Goal: Transaction & Acquisition: Purchase product/service

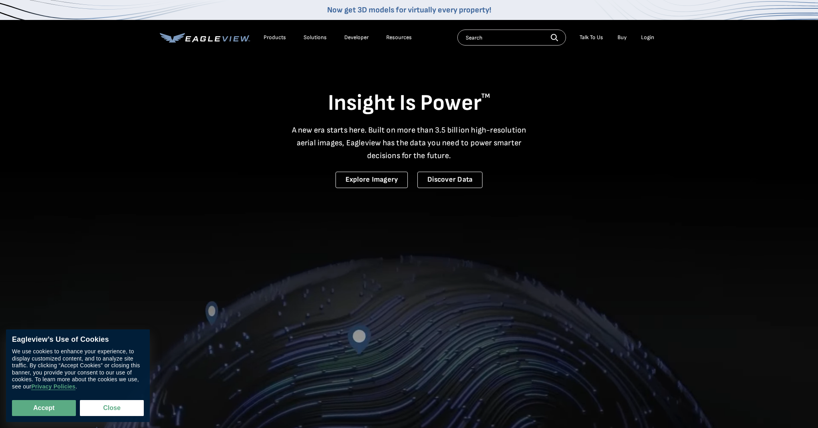
click at [648, 38] on div "Login" at bounding box center [647, 37] width 13 height 7
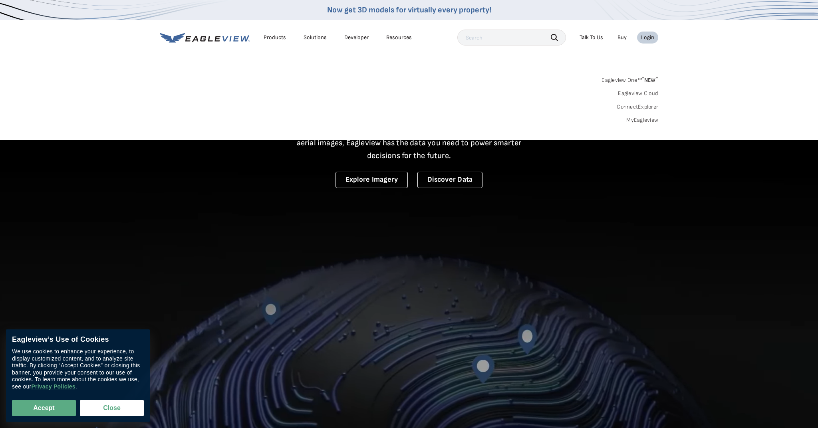
click at [643, 79] on sup "*" at bounding box center [643, 79] width 2 height 7
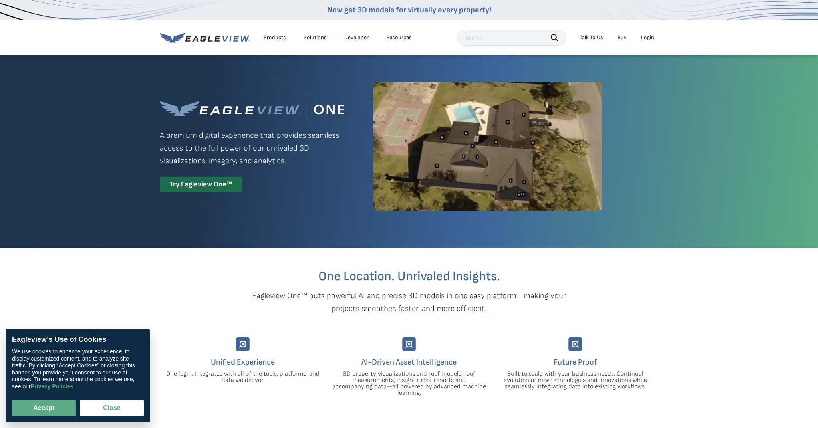
click at [650, 36] on div "Login" at bounding box center [647, 37] width 13 height 7
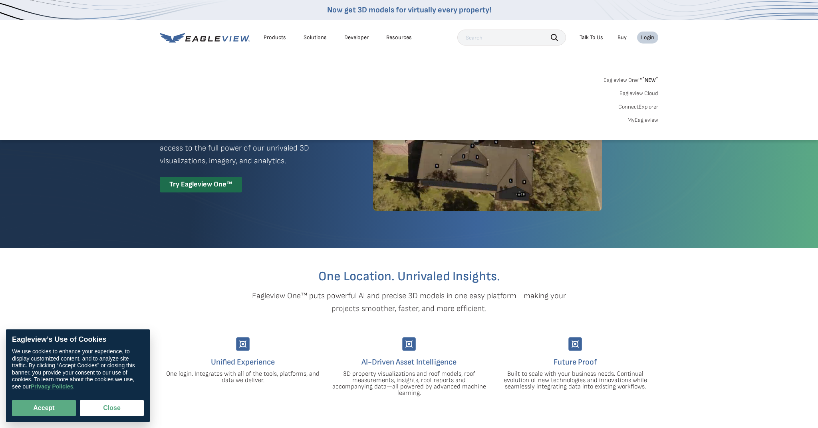
click at [648, 119] on link "MyEagleview" at bounding box center [643, 120] width 31 height 7
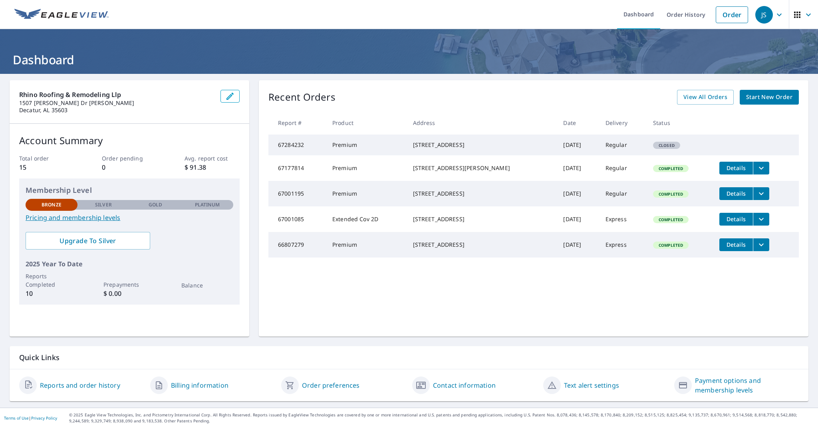
click at [104, 205] on p "Silver" at bounding box center [103, 204] width 17 height 7
click at [114, 205] on div "Silver" at bounding box center [104, 205] width 52 height 10
click at [147, 206] on div "Gold" at bounding box center [155, 205] width 52 height 10
click at [202, 207] on p "Platinum" at bounding box center [207, 204] width 25 height 7
click at [88, 218] on link "Pricing and membership levels" at bounding box center [130, 218] width 208 height 10
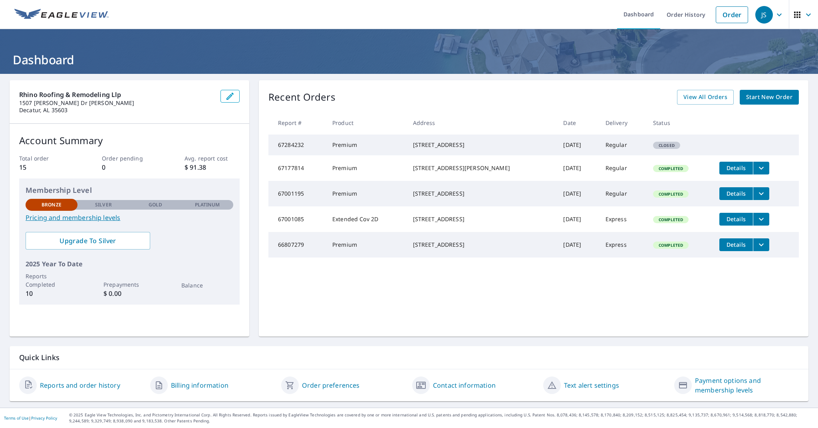
click at [599, 148] on td "Regular" at bounding box center [623, 145] width 48 height 21
click at [436, 138] on td "[STREET_ADDRESS]" at bounding box center [482, 145] width 151 height 21
drag, startPoint x: 425, startPoint y: 145, endPoint x: 384, endPoint y: 149, distance: 41.8
click at [423, 145] on div "306 Bay Hill Way SW Huntsville, AL 35824" at bounding box center [482, 145] width 138 height 8
click at [355, 149] on td "Premium" at bounding box center [366, 145] width 81 height 21
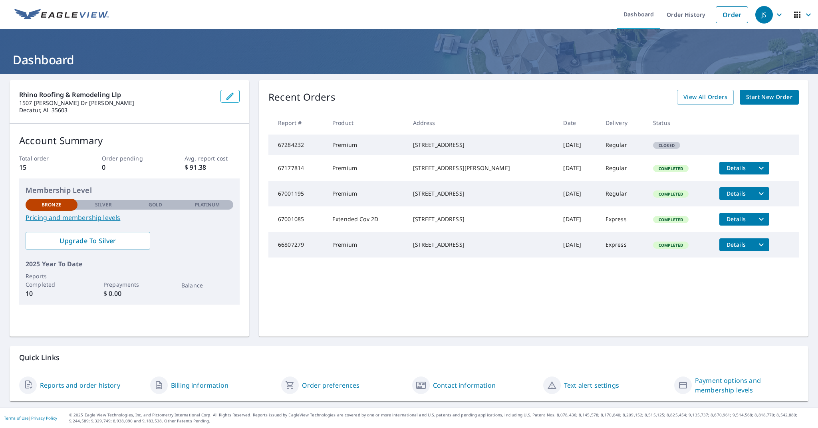
click at [784, 98] on span "Start New Order" at bounding box center [769, 97] width 46 height 10
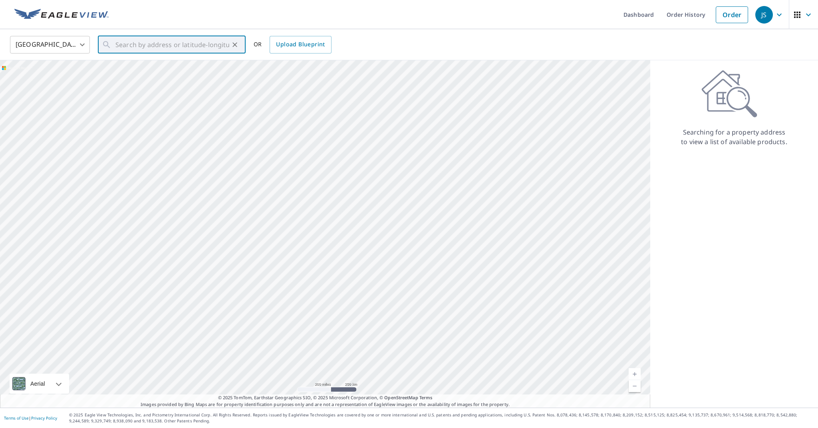
paste input "http://maps.google.com/maps?q=306%20Bay%20Hill%20W"
type input "http://maps.google.com/maps?q=306%20Bay%20Hill%20W"
click at [235, 43] on icon "Clear" at bounding box center [235, 45] width 8 height 8
click at [145, 43] on input "text" at bounding box center [172, 45] width 114 height 22
paste input "306 Bay Hill Way SW"
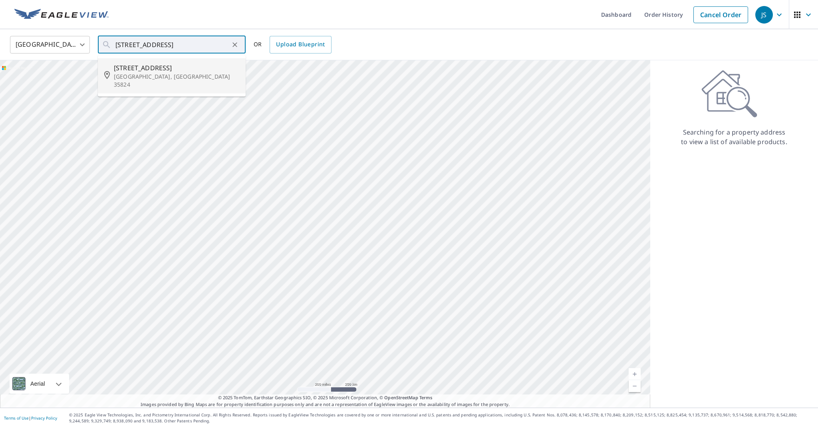
click at [207, 68] on span "306 Bay Hill Way SW" at bounding box center [176, 68] width 125 height 10
type input "306 Bay Hill Way SW Huntsville, AL 35824"
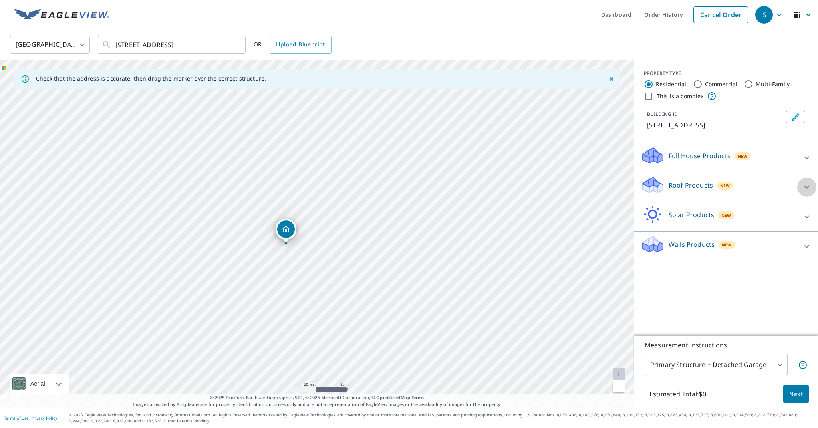
click at [805, 186] on icon at bounding box center [807, 187] width 5 height 3
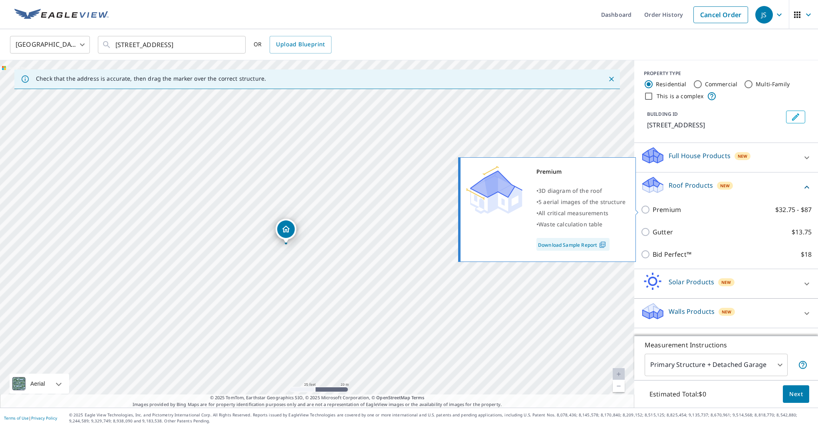
click at [659, 210] on p "Premium" at bounding box center [667, 210] width 28 height 10
click at [653, 210] on input "Premium $32.75 - $87" at bounding box center [647, 210] width 12 height 10
checkbox input "true"
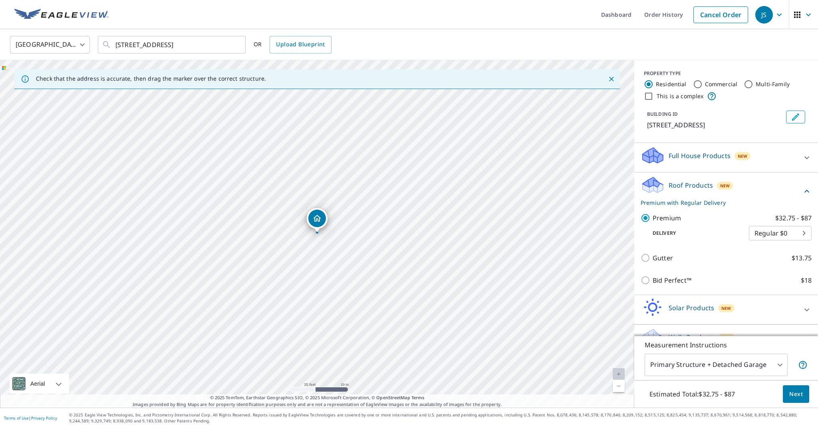
click at [807, 232] on body "JS JS Dashboard Order History Cancel Order JS United States US ​ 306 Bay Hill W…" at bounding box center [409, 214] width 818 height 428
click at [809, 178] on div at bounding box center [409, 214] width 818 height 428
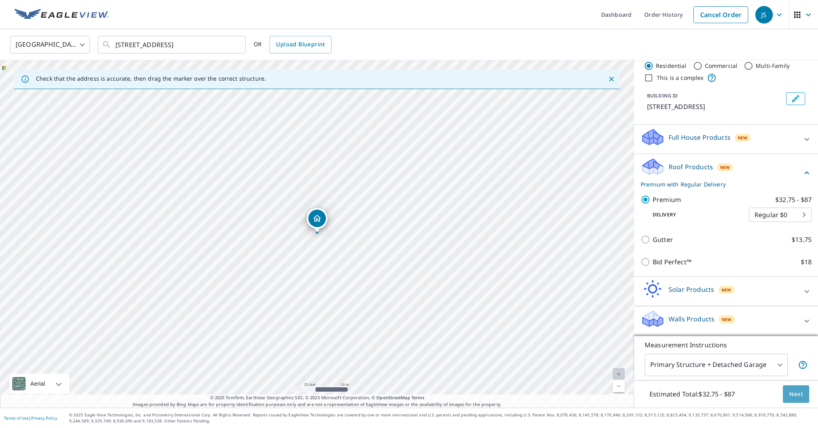
click at [800, 395] on span "Next" at bounding box center [797, 395] width 14 height 10
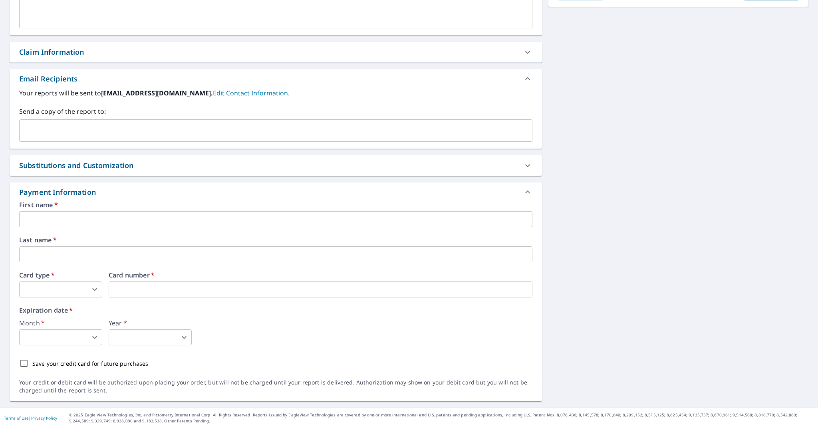
scroll to position [248, 0]
click at [203, 227] on div "First name   * ​ Last name   * ​ Card type   * ​ 0 ​ Card number   * Card numbe…" at bounding box center [275, 287] width 513 height 170
click at [203, 225] on input "text" at bounding box center [275, 219] width 513 height 16
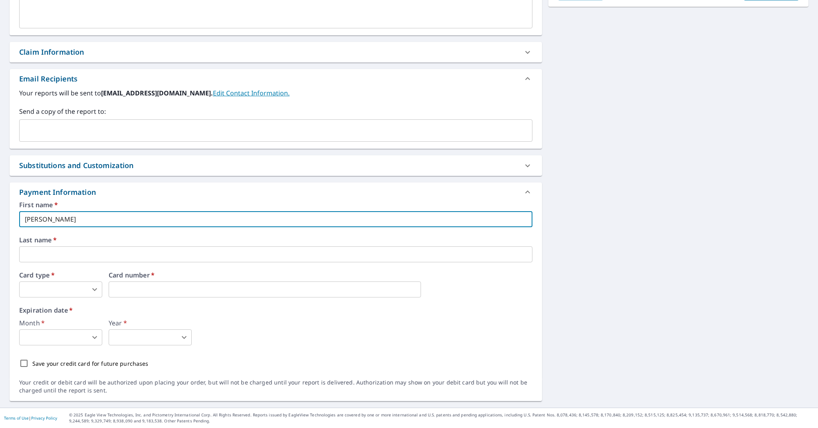
type input "Jorge"
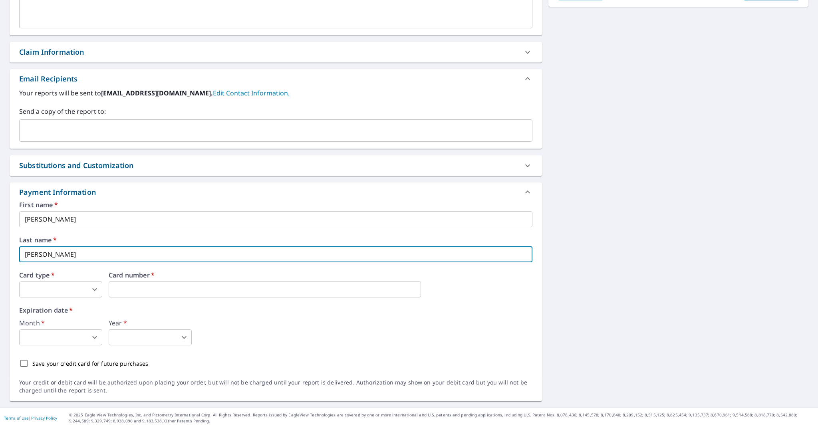
type input "Sanchez"
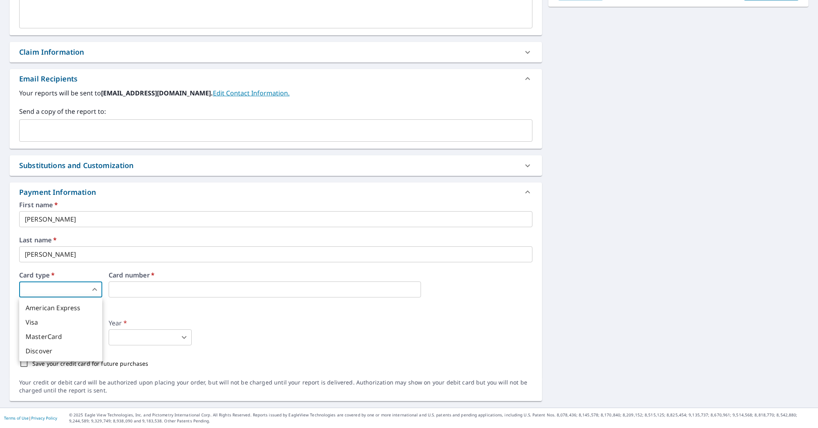
drag, startPoint x: 97, startPoint y: 286, endPoint x: 96, endPoint y: 290, distance: 4.1
click at [97, 286] on body "JS JS Dashboard Order History Cancel Order JS Dashboard / Finalize Order Finali…" at bounding box center [409, 214] width 818 height 428
click at [70, 322] on li "Visa" at bounding box center [60, 322] width 83 height 14
type input "2"
click at [57, 332] on body "JS JS Dashboard Order History Cancel Order JS Dashboard / Finalize Order Finali…" at bounding box center [409, 214] width 818 height 428
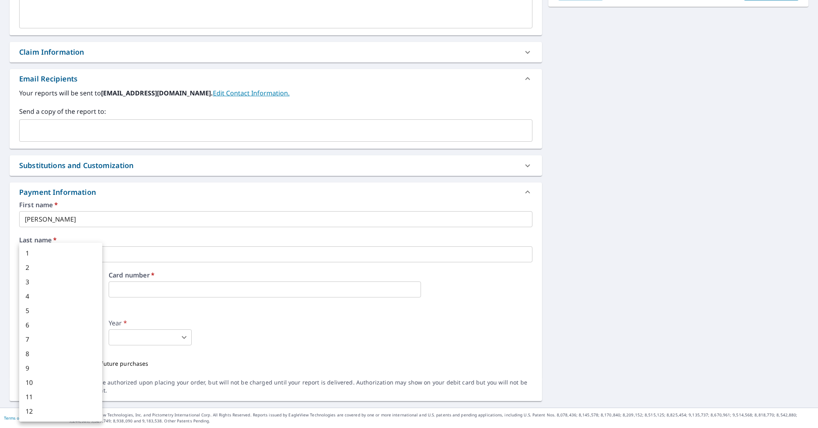
click at [51, 310] on li "5" at bounding box center [60, 311] width 83 height 14
type input "5"
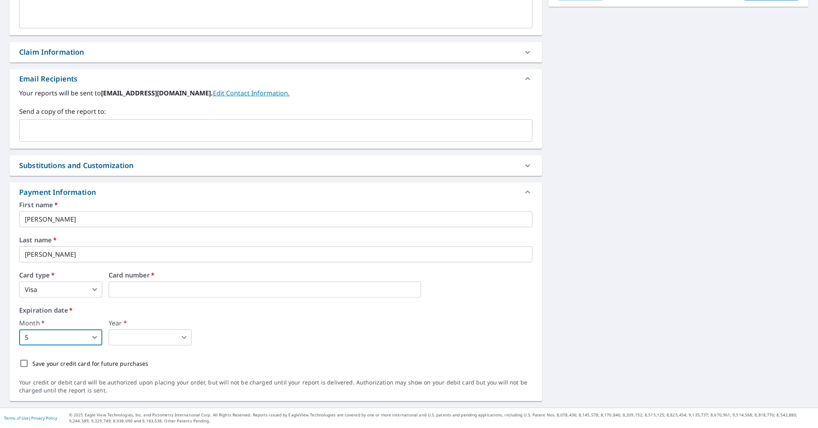
click at [123, 333] on body "JS JS Dashboard Order History Cancel Order JS Dashboard / Finalize Order Finali…" at bounding box center [409, 214] width 818 height 428
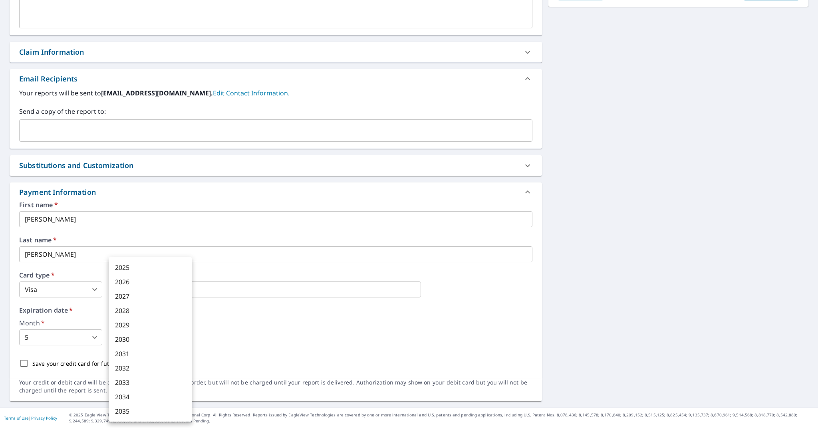
click at [141, 293] on li "2027" at bounding box center [150, 296] width 83 height 14
type input "2027"
click at [214, 362] on div "Save your credit card for future purchases" at bounding box center [275, 363] width 513 height 17
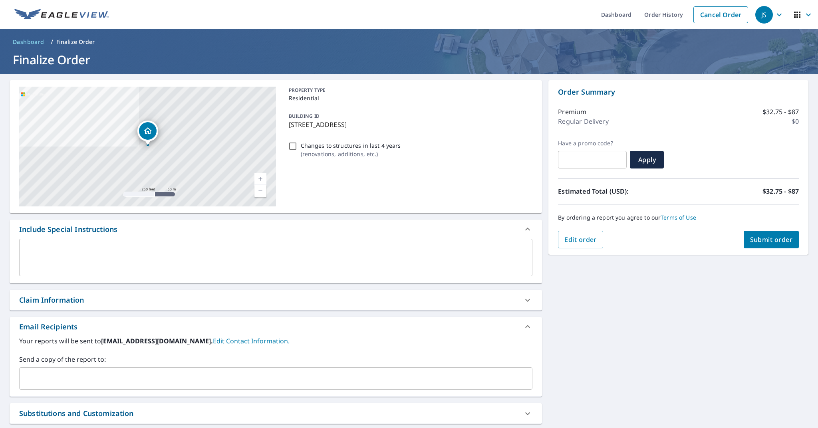
scroll to position [0, 0]
click at [775, 242] on span "Submit order" at bounding box center [771, 239] width 43 height 9
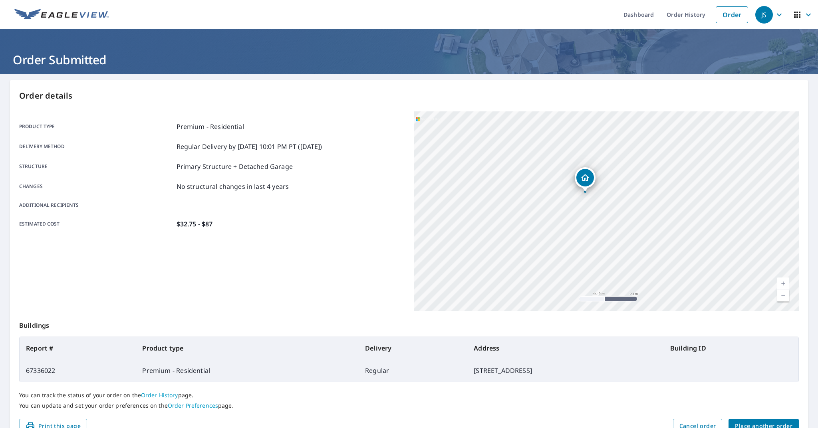
drag, startPoint x: 615, startPoint y: 192, endPoint x: 603, endPoint y: 216, distance: 26.1
click at [605, 217] on div "306 Bay Hill Way SW Huntsville, AL 35824" at bounding box center [606, 211] width 385 height 200
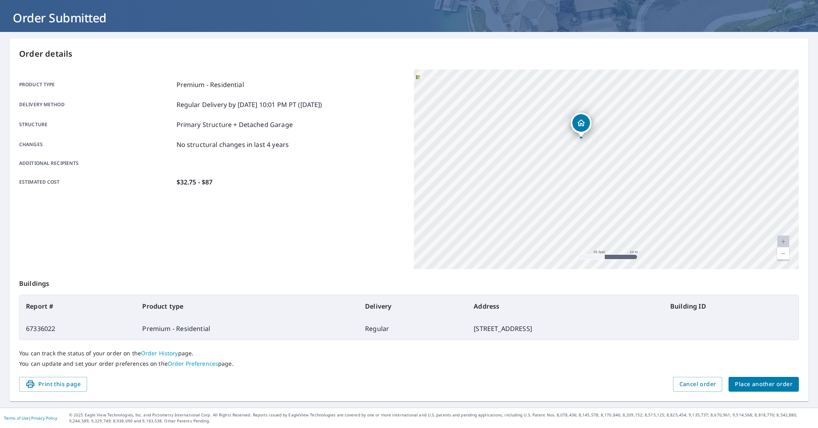
scroll to position [42, 0]
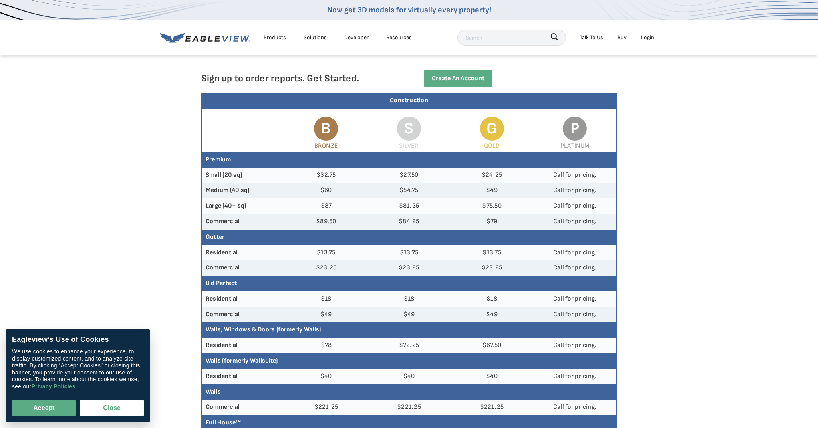
scroll to position [54, 0]
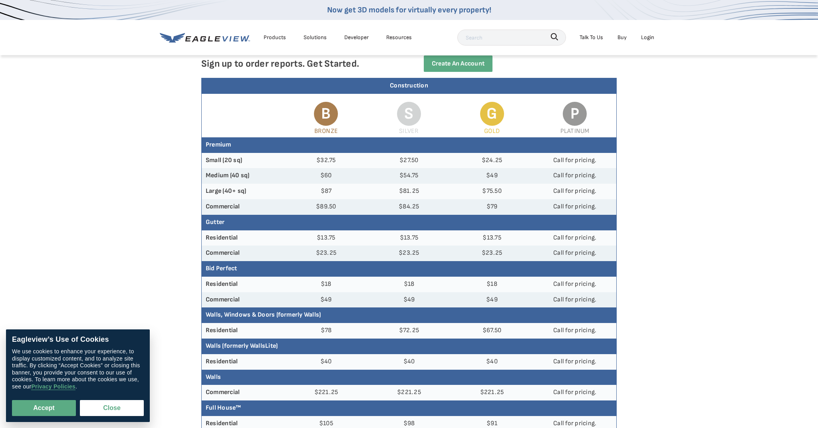
click at [213, 39] on icon at bounding box center [205, 38] width 90 height 10
